Goal: Task Accomplishment & Management: Manage account settings

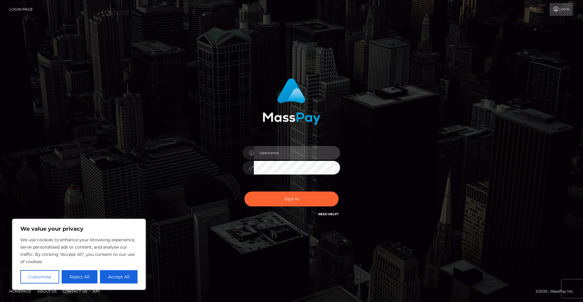
click at [282, 156] on input "text" at bounding box center [297, 153] width 86 height 14
type input "chupacoach@web.de"
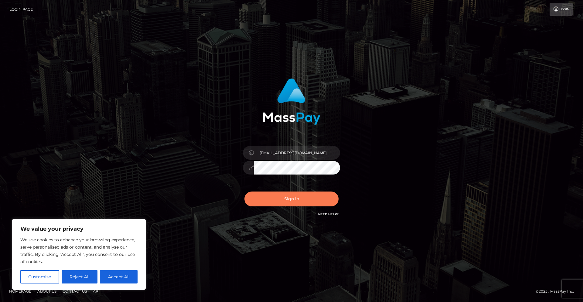
click at [290, 200] on button "Sign in" at bounding box center [291, 198] width 94 height 15
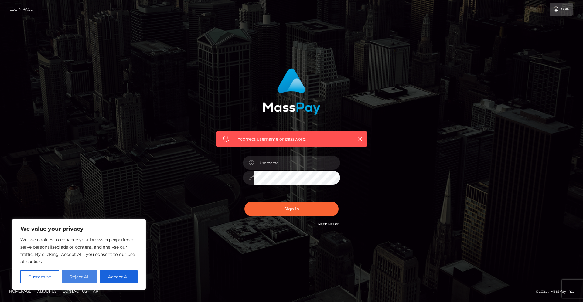
click at [87, 277] on button "Reject All" at bounding box center [80, 276] width 36 height 13
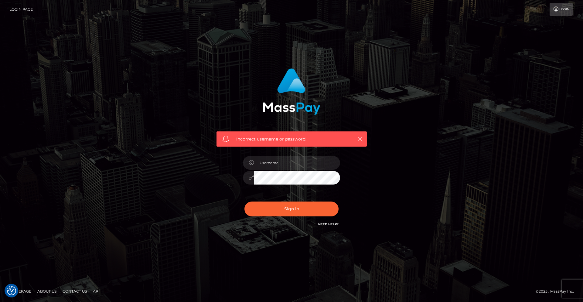
click at [361, 139] on icon "button" at bounding box center [360, 139] width 6 height 6
click at [282, 164] on input "text" at bounding box center [297, 163] width 86 height 14
type input "chupacoach@web.de"
click at [289, 210] on button "Sign in" at bounding box center [291, 208] width 94 height 15
click at [360, 140] on icon "button" at bounding box center [360, 139] width 6 height 6
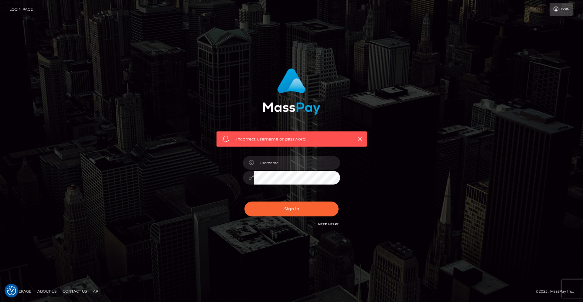
click at [332, 221] on h6 "Need Help?" at bounding box center [328, 223] width 20 height 5
click at [329, 224] on link "Need Help?" at bounding box center [328, 224] width 20 height 4
click at [329, 223] on link "Need Help?" at bounding box center [328, 224] width 20 height 4
